Goal: Check status: Check status

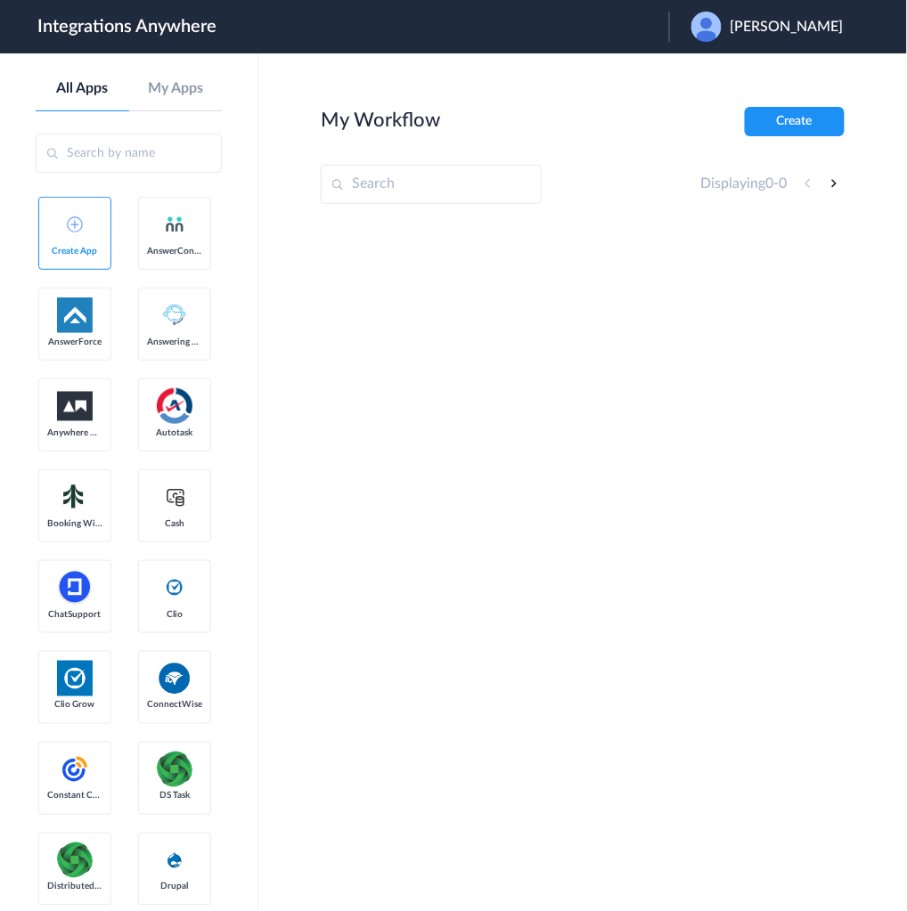
click at [785, 31] on span "[PERSON_NAME]" at bounding box center [786, 27] width 113 height 17
click at [737, 77] on li "Logout" at bounding box center [765, 72] width 192 height 33
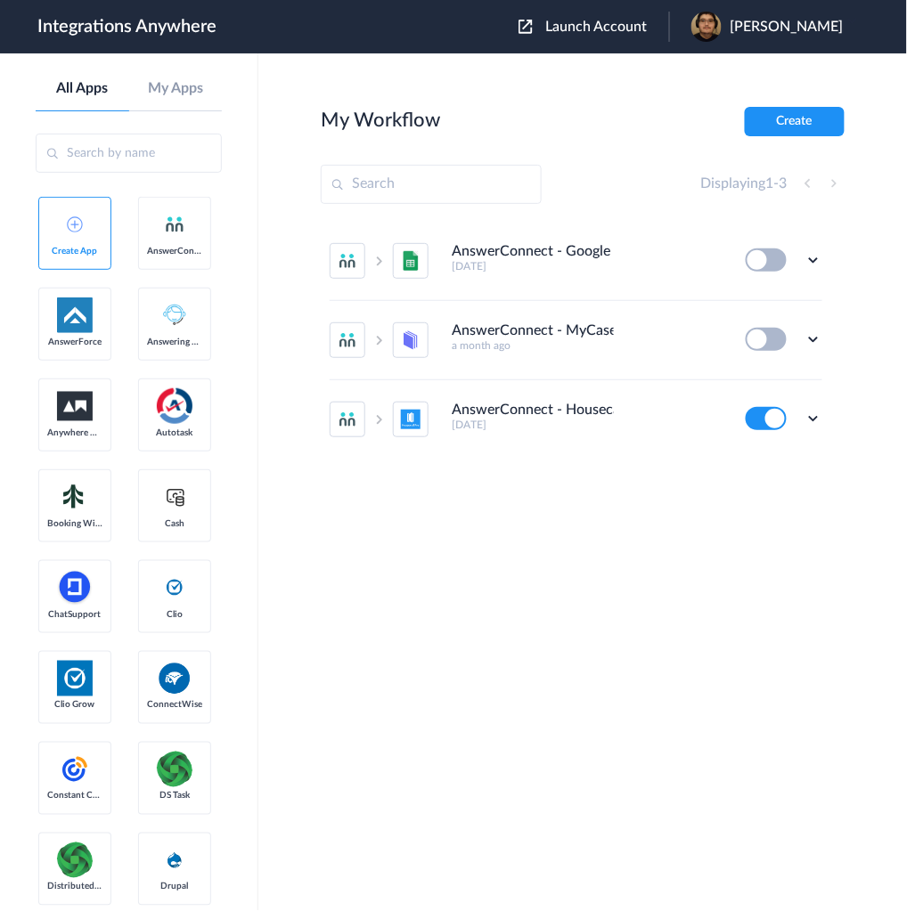
click at [630, 21] on span "Launch Account" at bounding box center [596, 27] width 102 height 14
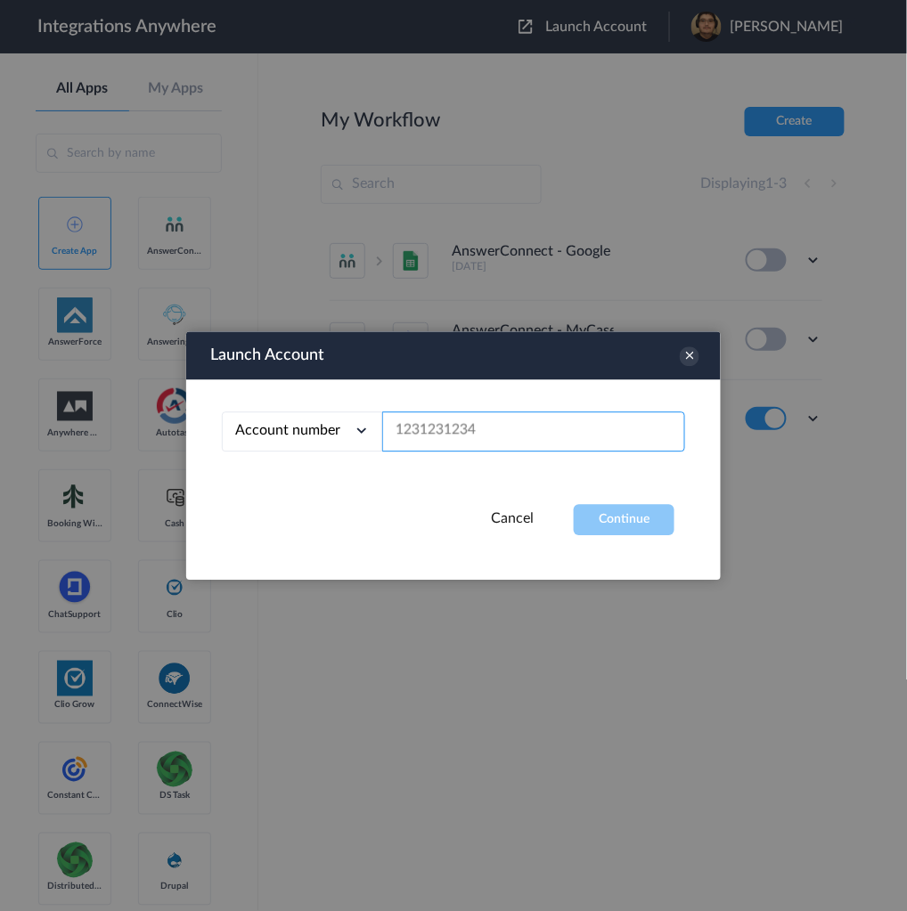
click at [580, 437] on input "text" at bounding box center [533, 431] width 303 height 40
paste input "1260011268"
type input "1260011268"
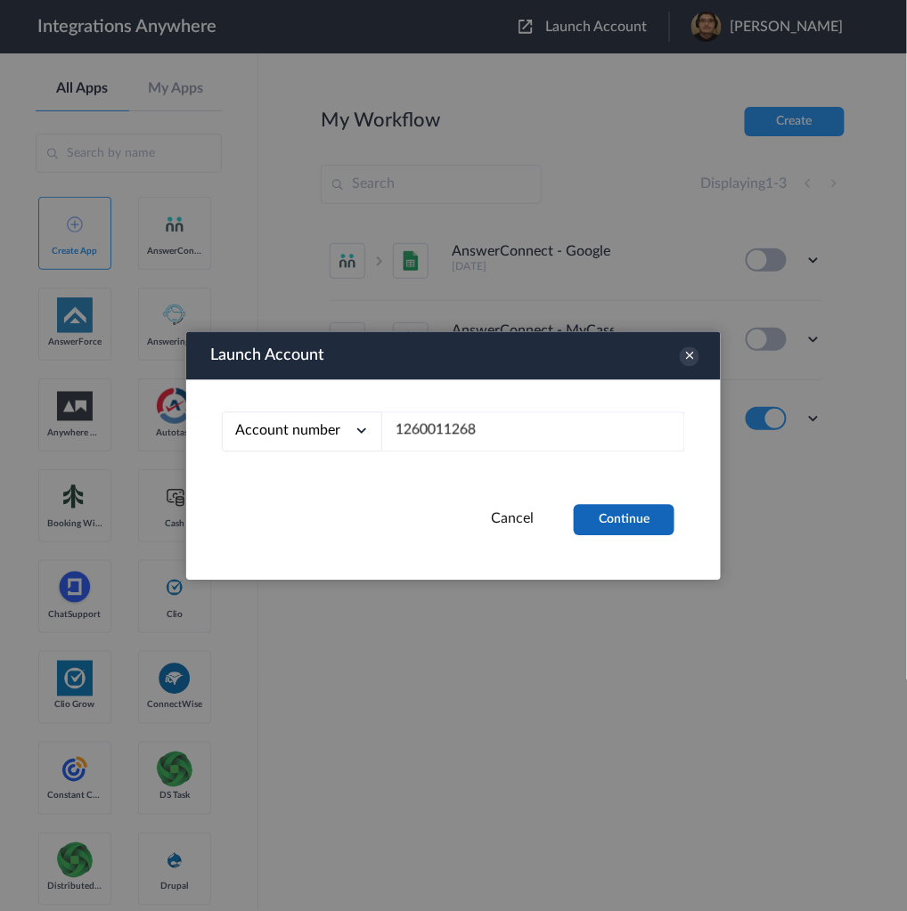
click at [628, 513] on button "Continue" at bounding box center [623, 519] width 101 height 31
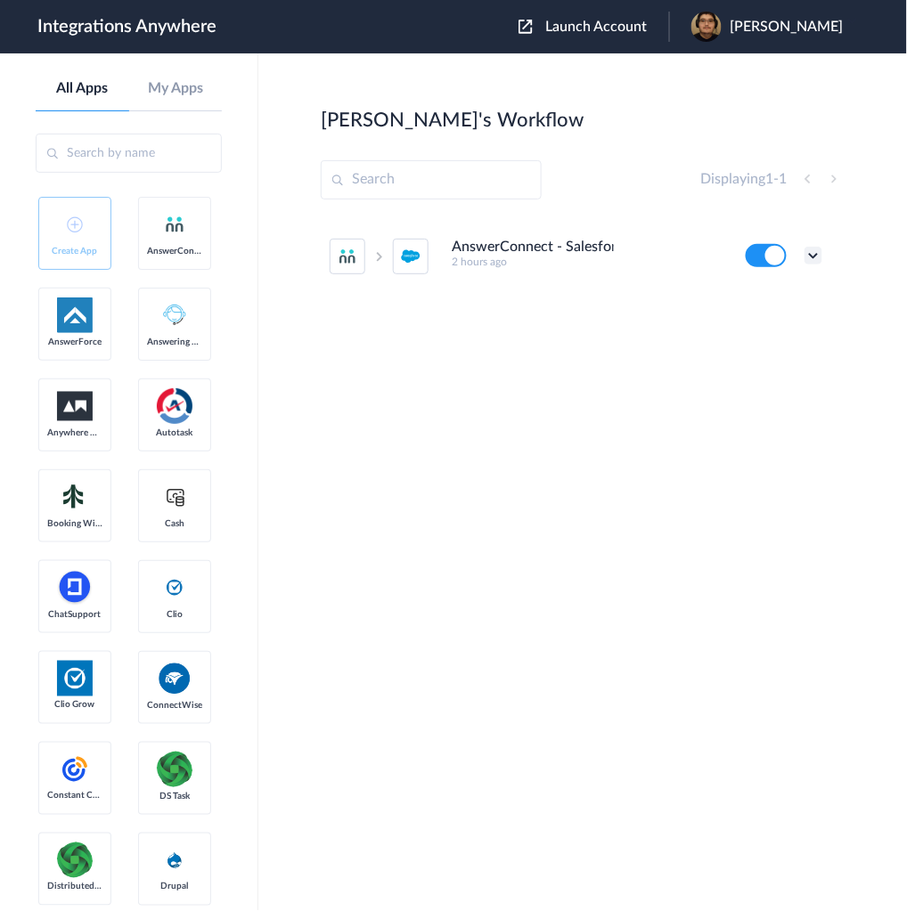
click at [812, 261] on icon at bounding box center [813, 256] width 18 height 18
click at [759, 323] on link "Task history" at bounding box center [762, 329] width 85 height 12
